Goal: Information Seeking & Learning: Learn about a topic

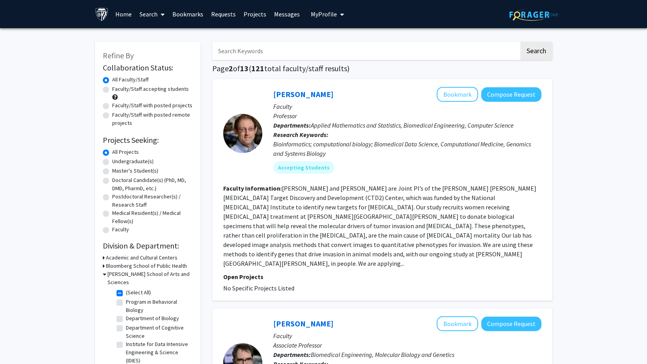
click at [284, 54] on input "Search Keywords" at bounding box center [365, 51] width 307 height 18
type input "b"
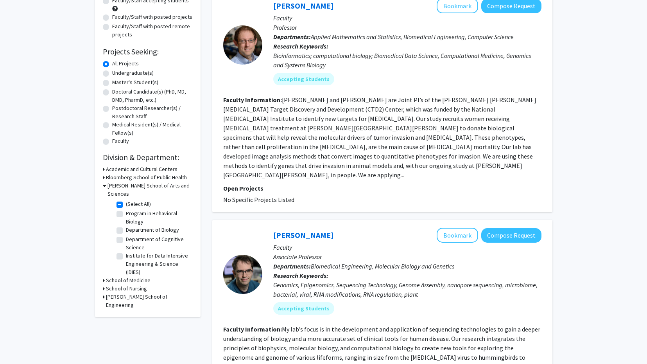
scroll to position [92, 0]
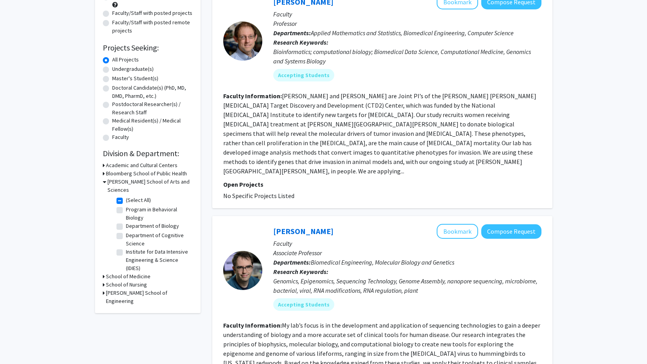
click at [145, 289] on h3 "[PERSON_NAME] School of Engineering" at bounding box center [149, 297] width 87 height 16
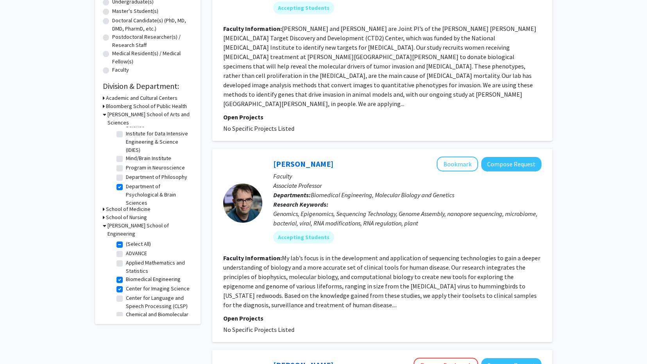
scroll to position [55, 0]
click at [126, 160] on label "Program in Neuroscience" at bounding box center [155, 164] width 59 height 8
click at [126, 160] on input "Program in Neuroscience" at bounding box center [128, 162] width 5 height 5
checkbox input "true"
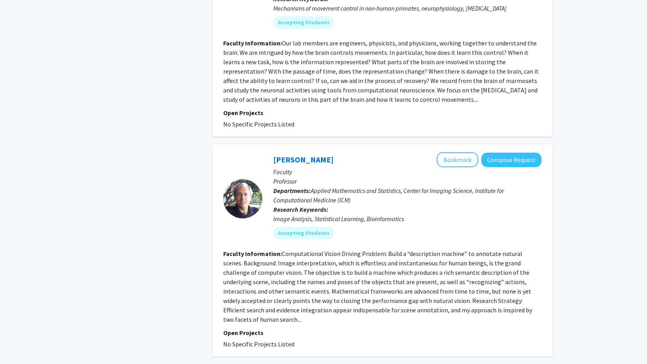
scroll to position [1994, 0]
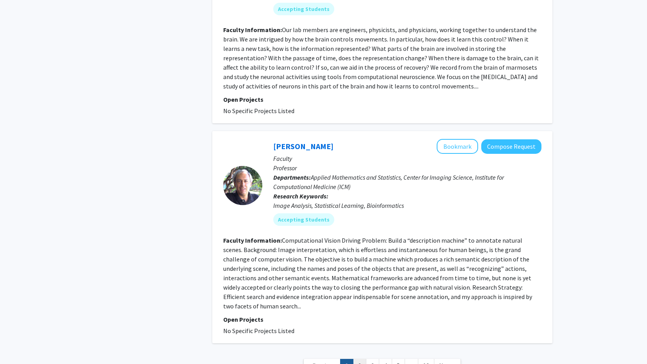
click at [361, 359] on link "2" at bounding box center [359, 366] width 13 height 14
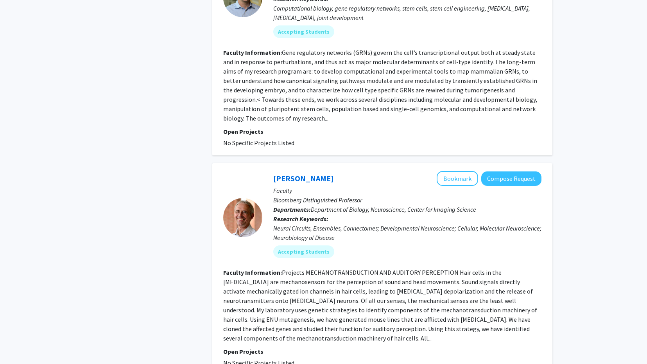
scroll to position [1895, 0]
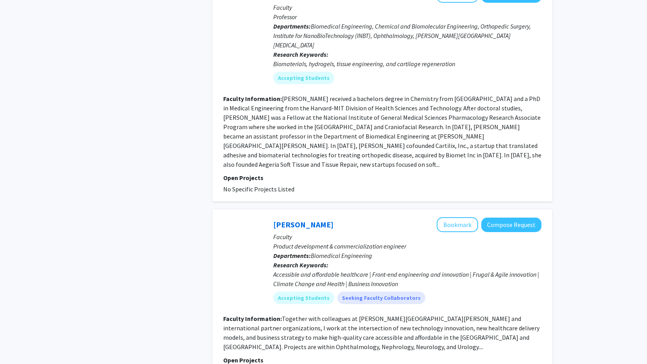
scroll to position [1643, 0]
